Goal: Task Accomplishment & Management: Use online tool/utility

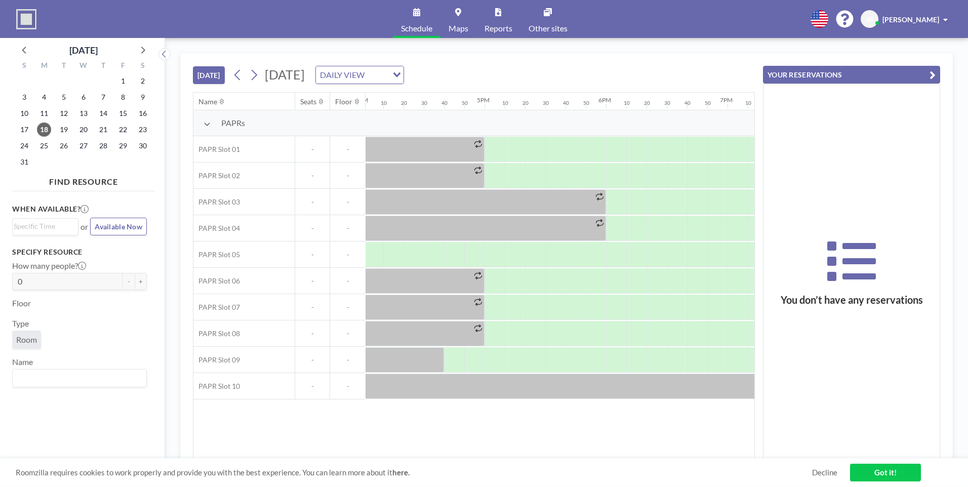
scroll to position [0, 1973]
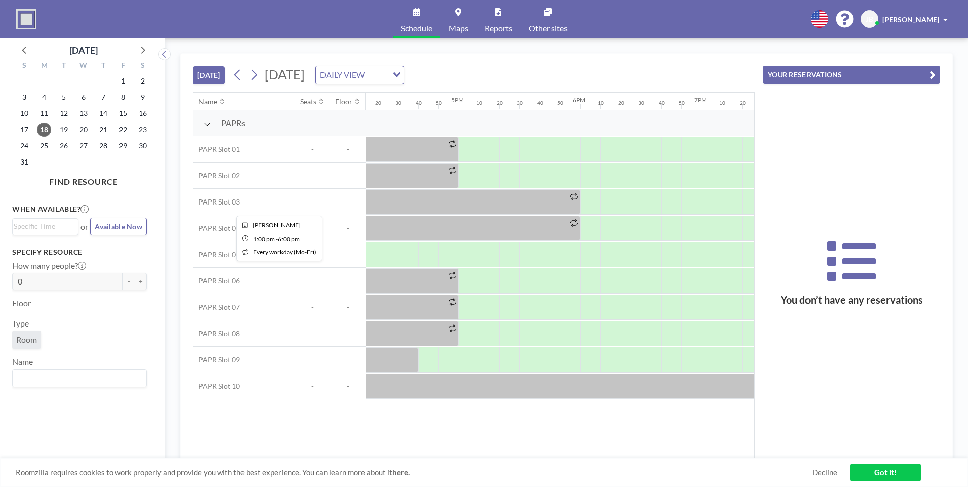
click at [574, 193] on icon at bounding box center [574, 197] width 8 height 8
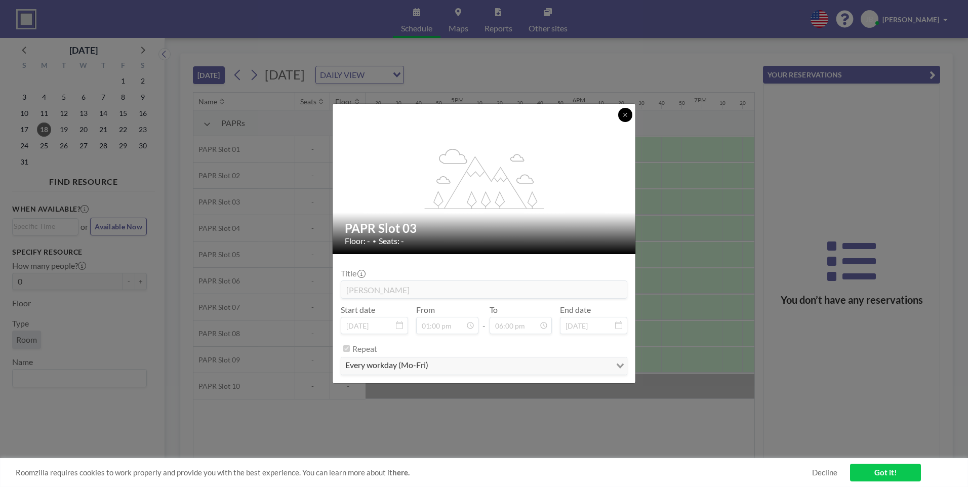
click at [622, 110] on button at bounding box center [625, 115] width 14 height 14
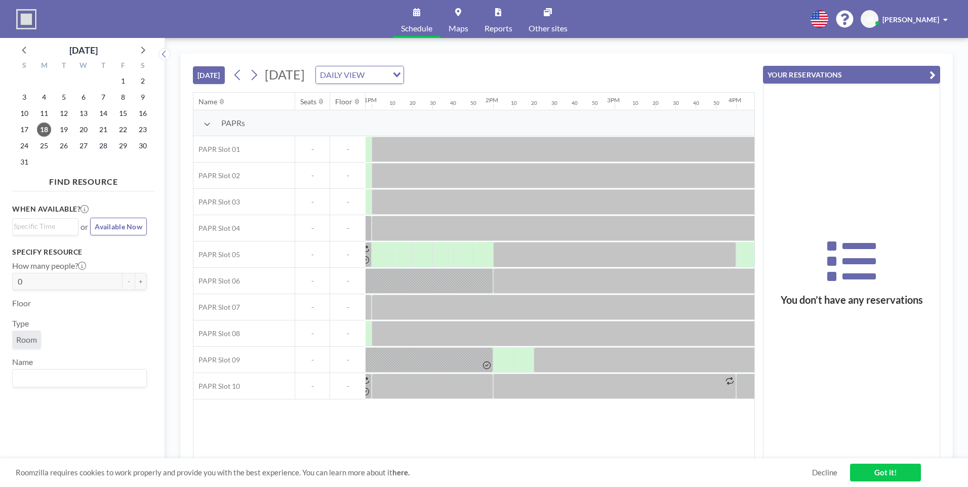
scroll to position [0, 1580]
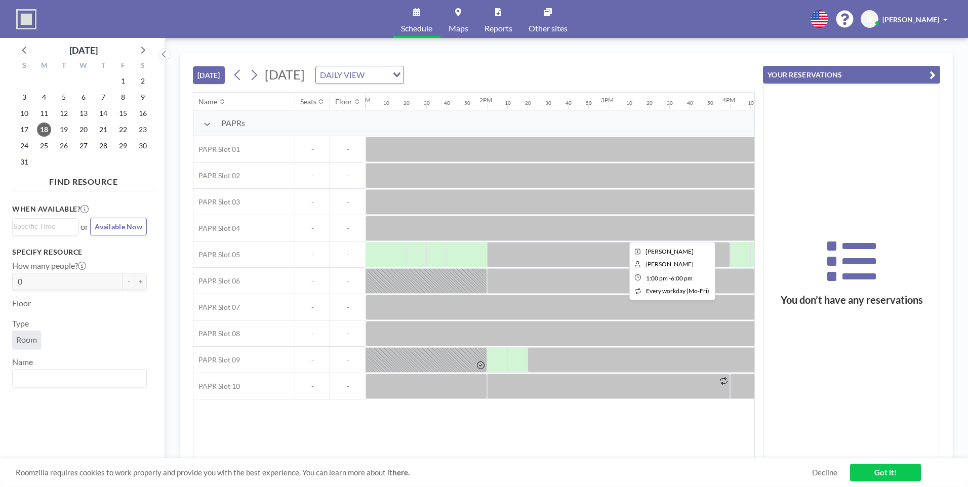
click at [416, 235] on div at bounding box center [670, 228] width 608 height 25
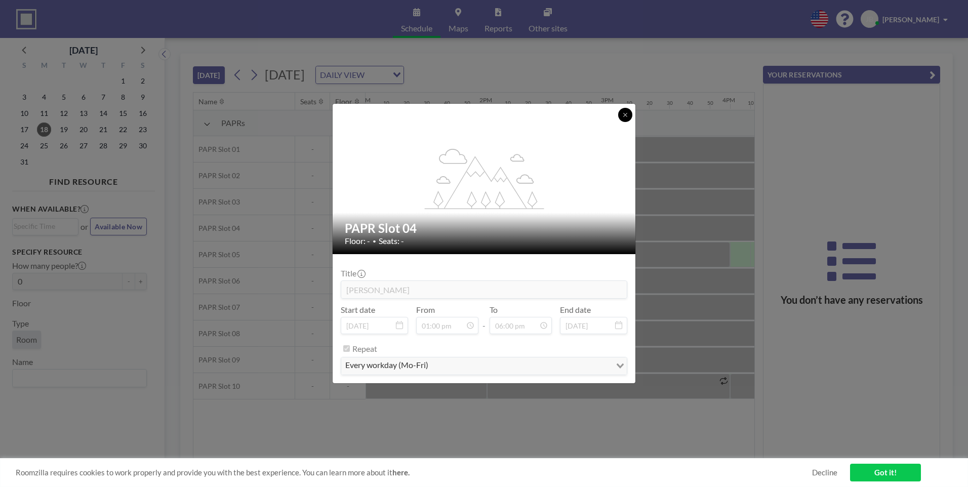
click at [626, 117] on icon at bounding box center [625, 115] width 6 height 6
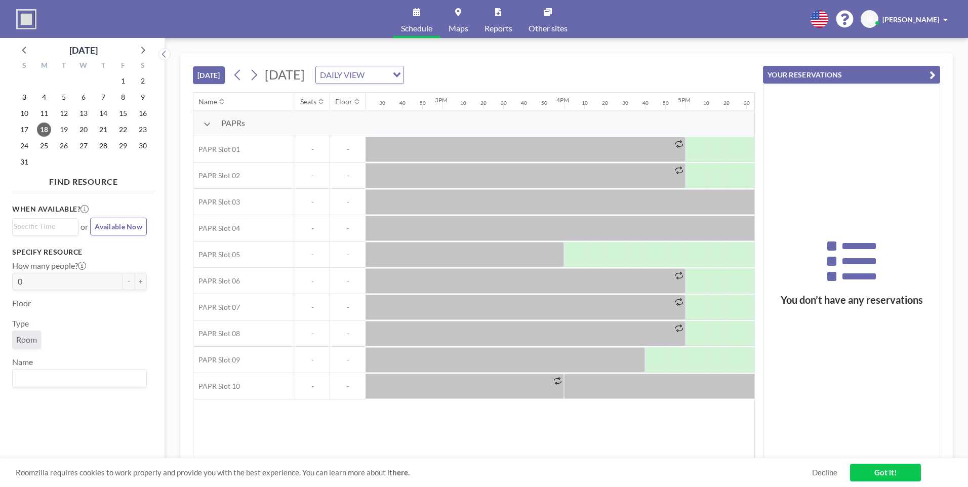
scroll to position [0, 1852]
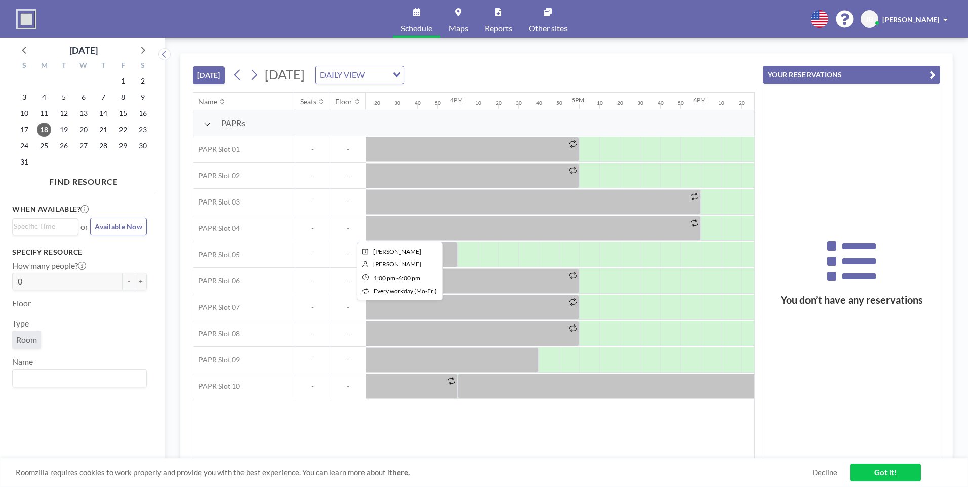
click at [697, 220] on icon at bounding box center [695, 223] width 8 height 8
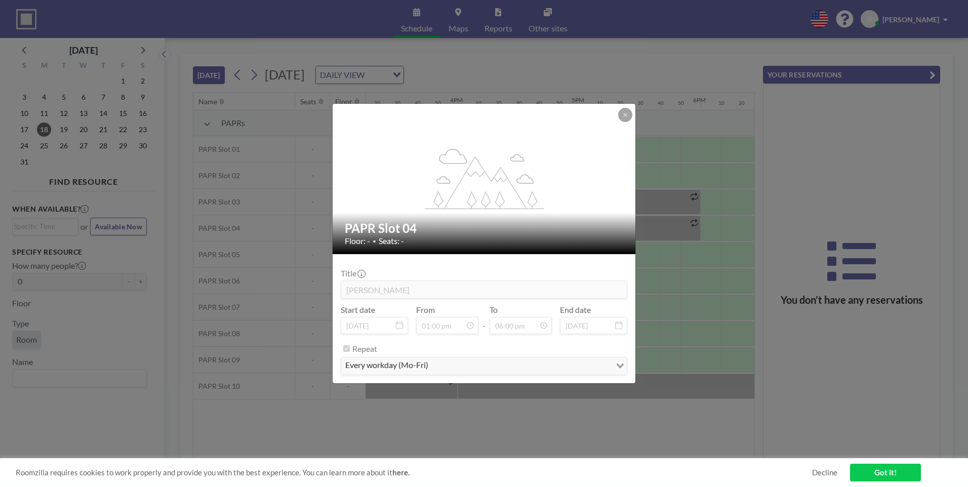
click at [433, 304] on div "Title [PERSON_NAME] Start date [DATE] From 01:00 pm - To 06:00 pm End date [DAT…" at bounding box center [484, 318] width 287 height 113
click at [396, 309] on div "Start date [DATE]" at bounding box center [374, 319] width 67 height 29
click at [626, 113] on icon at bounding box center [625, 115] width 6 height 6
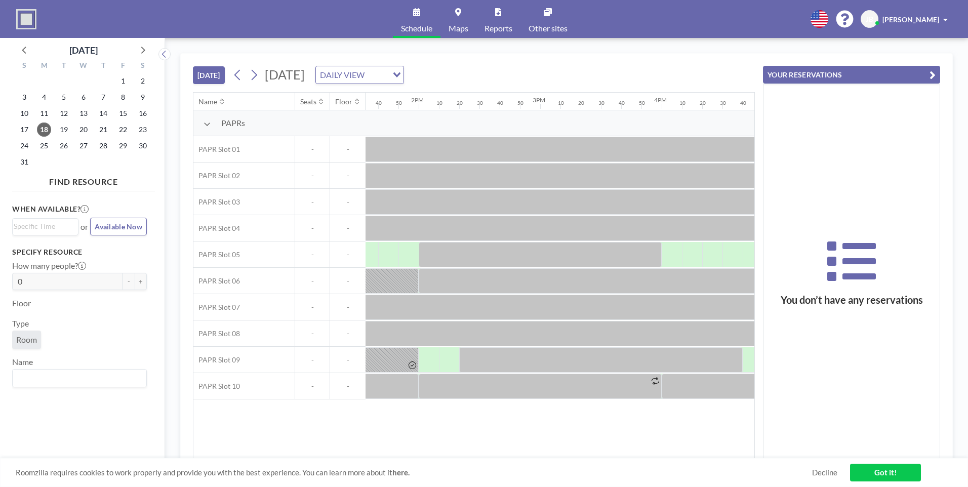
scroll to position [0, 1643]
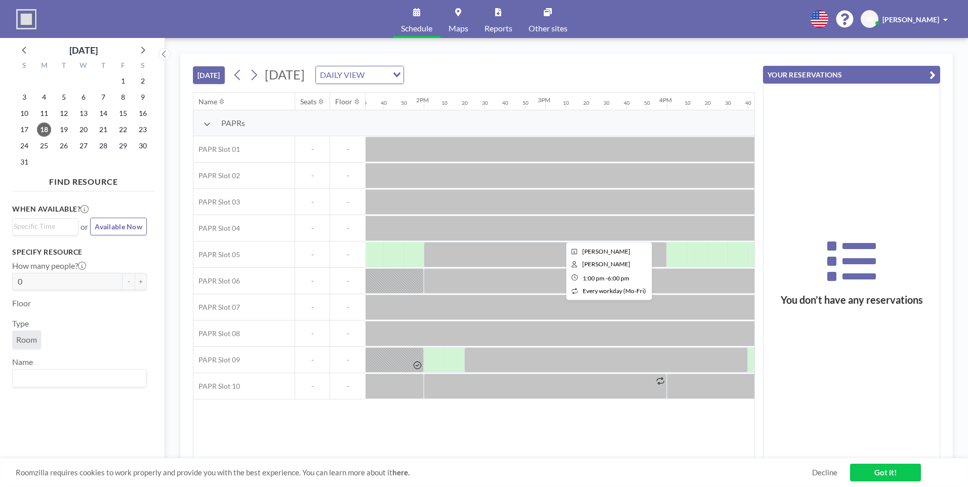
click at [431, 223] on div at bounding box center [606, 228] width 608 height 25
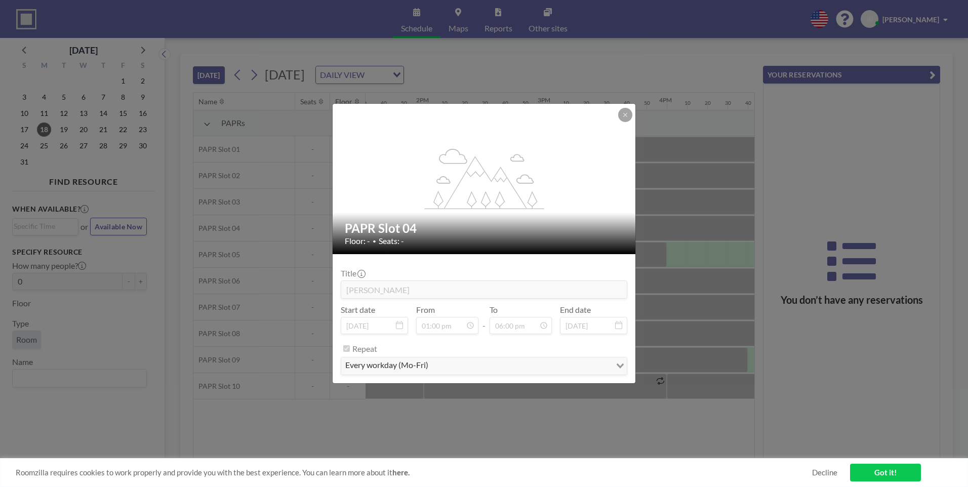
click at [629, 115] on button at bounding box center [625, 115] width 14 height 14
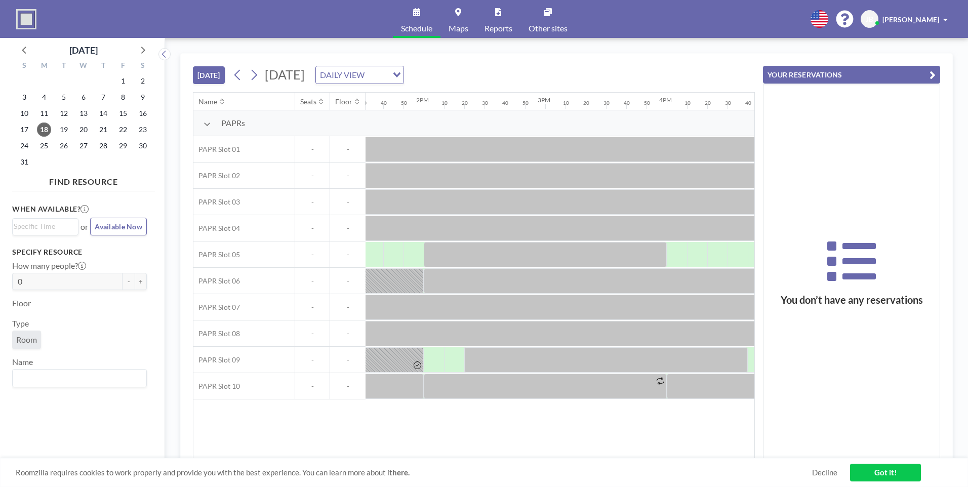
click at [919, 17] on span "[PERSON_NAME]" at bounding box center [911, 19] width 57 height 9
click at [921, 17] on span "[PERSON_NAME]" at bounding box center [911, 19] width 57 height 9
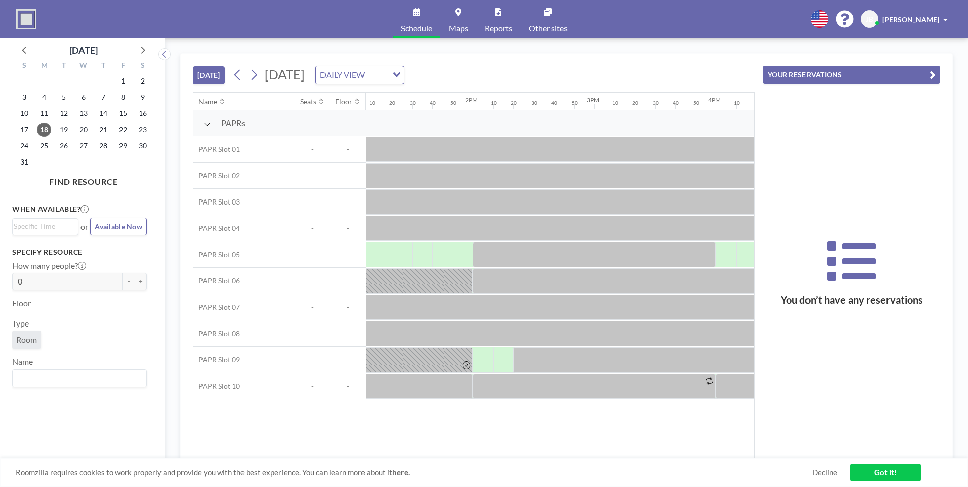
click at [491, 444] on div "Name Seats Floor 12AM 10 20 30 40 50 1AM 10 20 30 40 50 2AM 10 20 30 40 50 3AM …" at bounding box center [473, 276] width 561 height 366
click at [491, 452] on div "Name Seats Floor 12AM 10 20 30 40 50 1AM 10 20 30 40 50 2AM 10 20 30 40 50 3AM …" at bounding box center [473, 276] width 561 height 366
click at [490, 455] on div "Name Seats Floor 12AM 10 20 30 40 50 1AM 10 20 30 40 50 2AM 10 20 30 40 50 3AM …" at bounding box center [473, 276] width 561 height 366
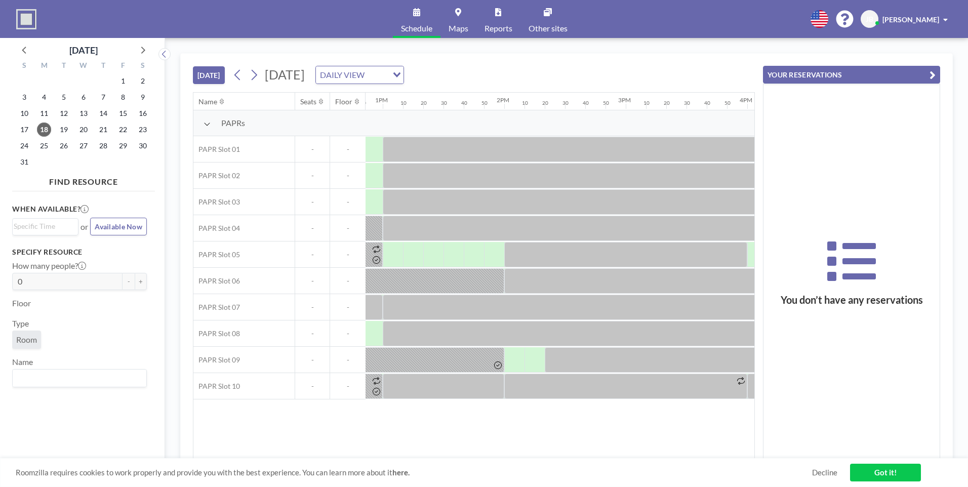
scroll to position [0, 1568]
